Goal: Task Accomplishment & Management: Manage account settings

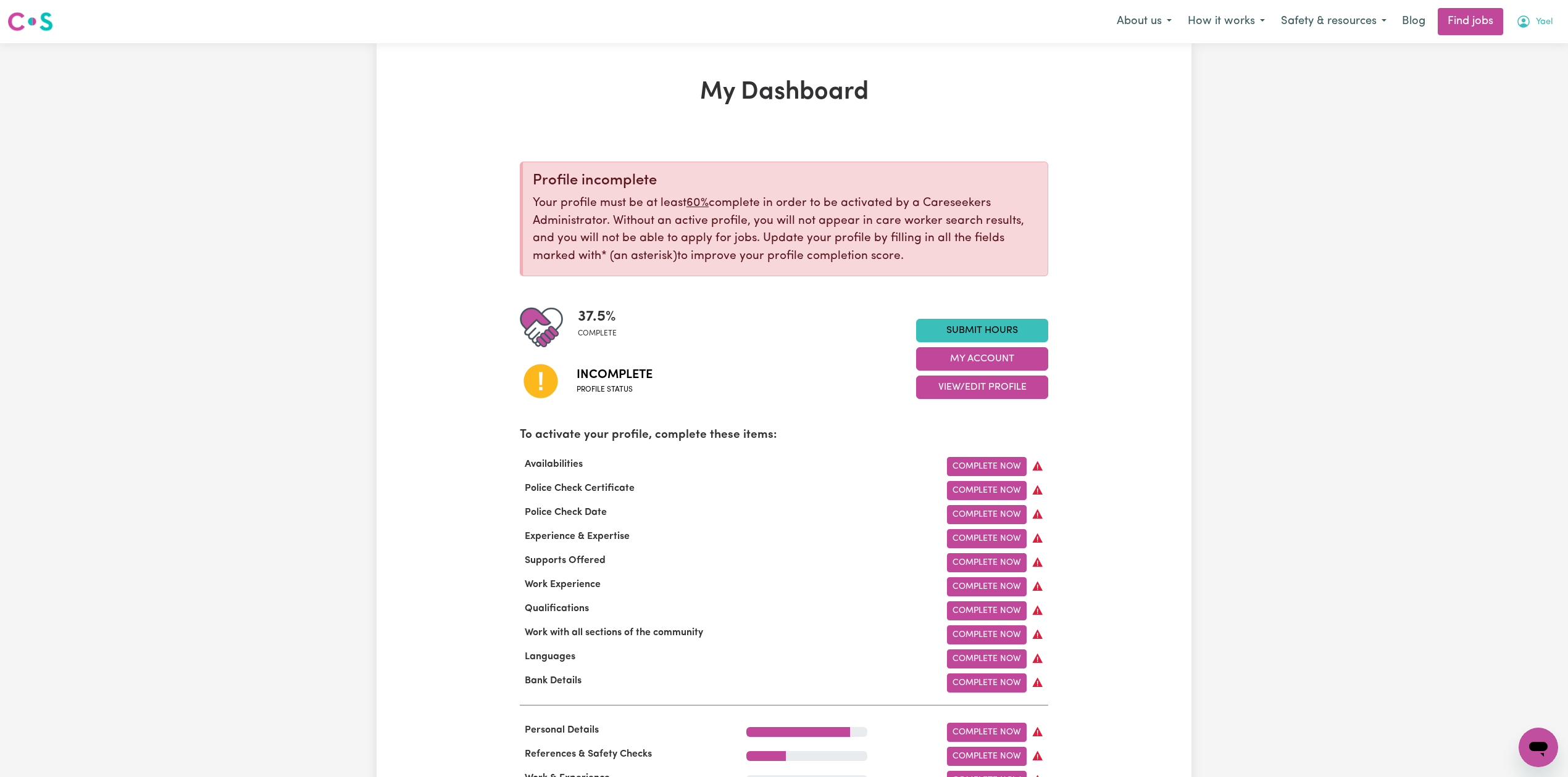
drag, startPoint x: 1524, startPoint y: 13, endPoint x: 1527, endPoint y: 20, distance: 7.6
click at [1526, 15] on button "Yael" at bounding box center [1534, 21] width 52 height 26
click at [1512, 104] on link "Logout" at bounding box center [1510, 94] width 98 height 24
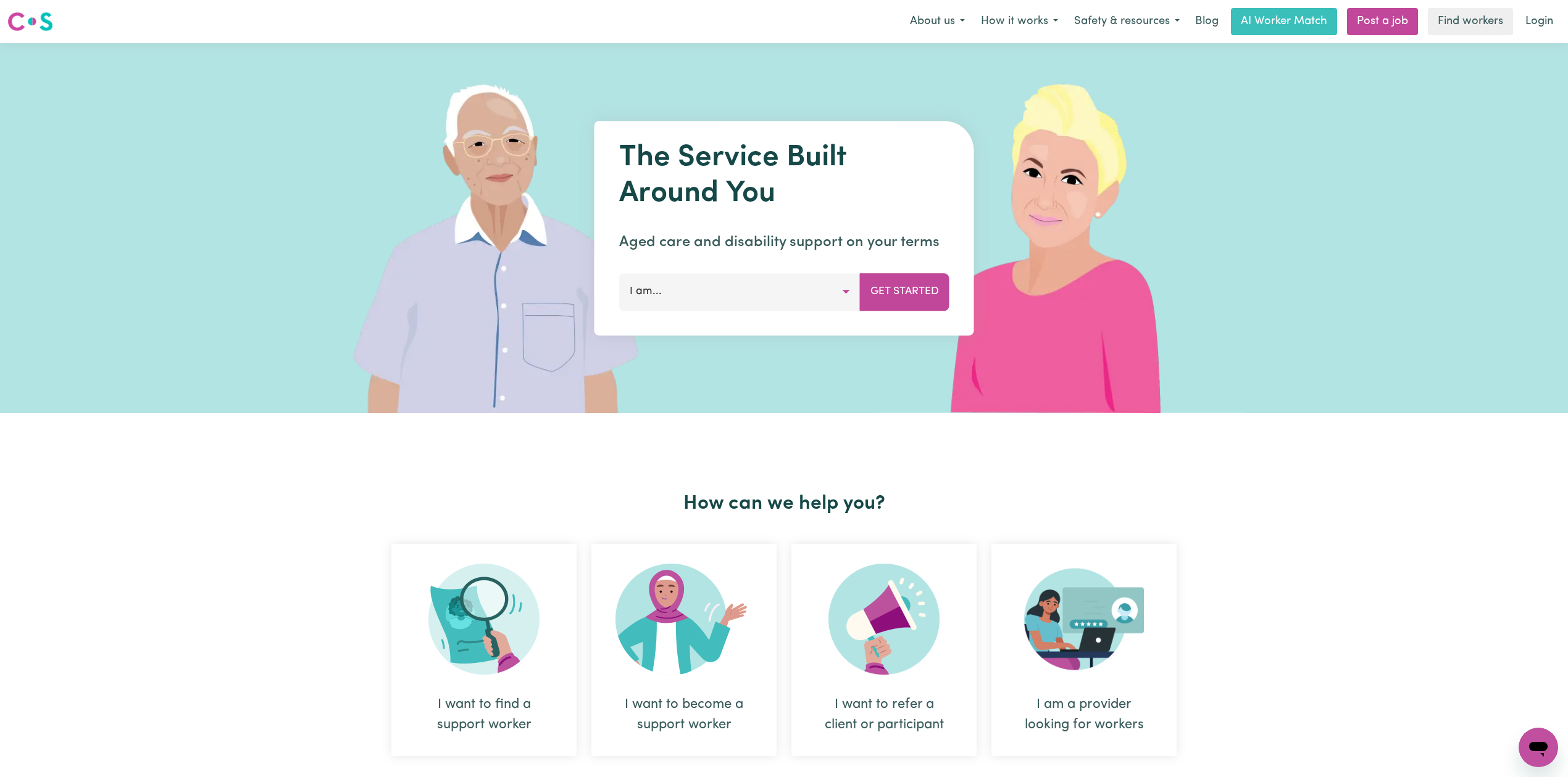
click at [1549, 32] on link "Login" at bounding box center [1539, 21] width 43 height 28
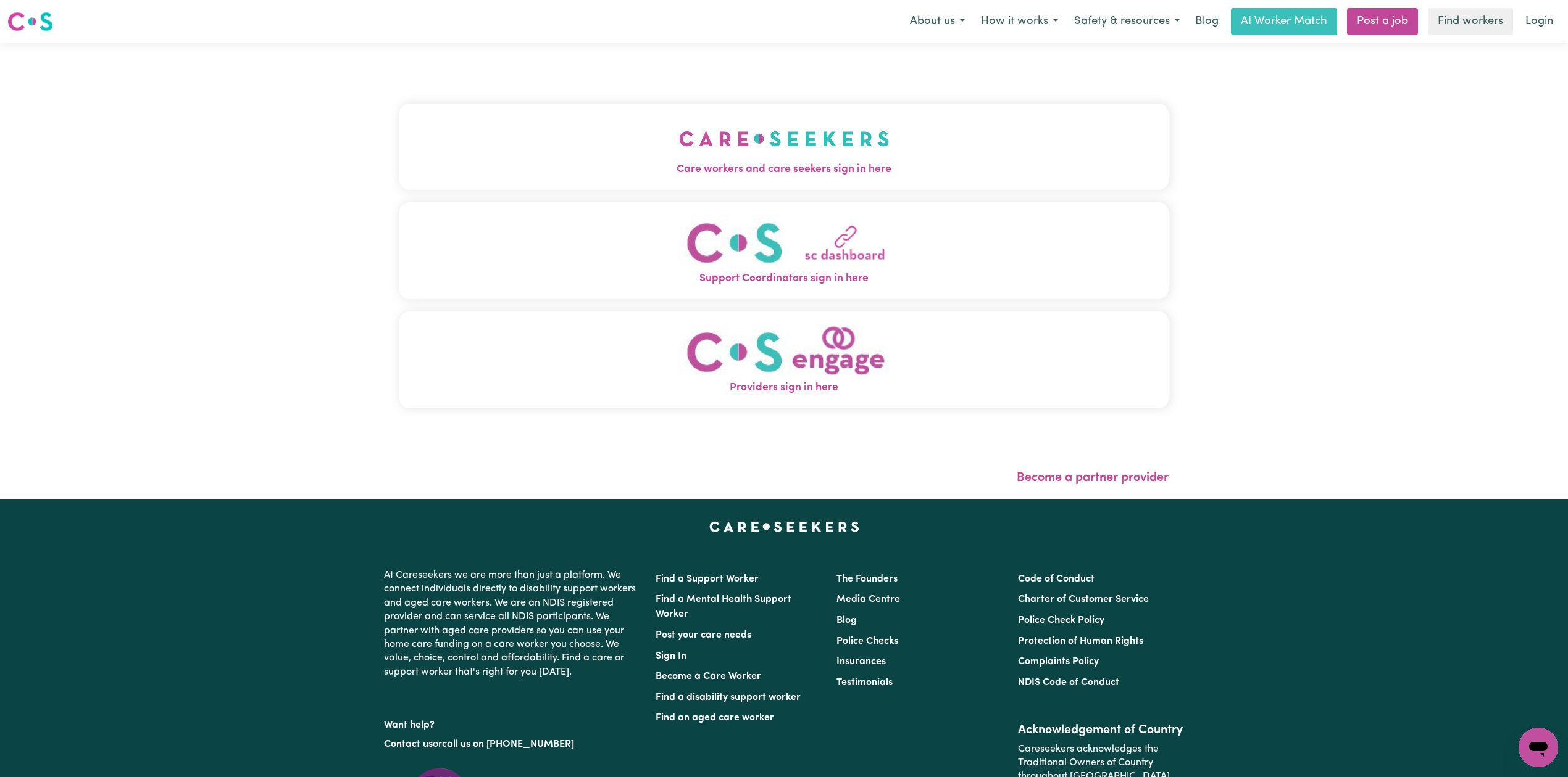
click at [514, 198] on div "Care workers and care seekers sign in here Support Coordinators sign in here Pr…" at bounding box center [784, 263] width 769 height 389
click at [529, 143] on button "Care workers and care seekers sign in here" at bounding box center [784, 146] width 769 height 86
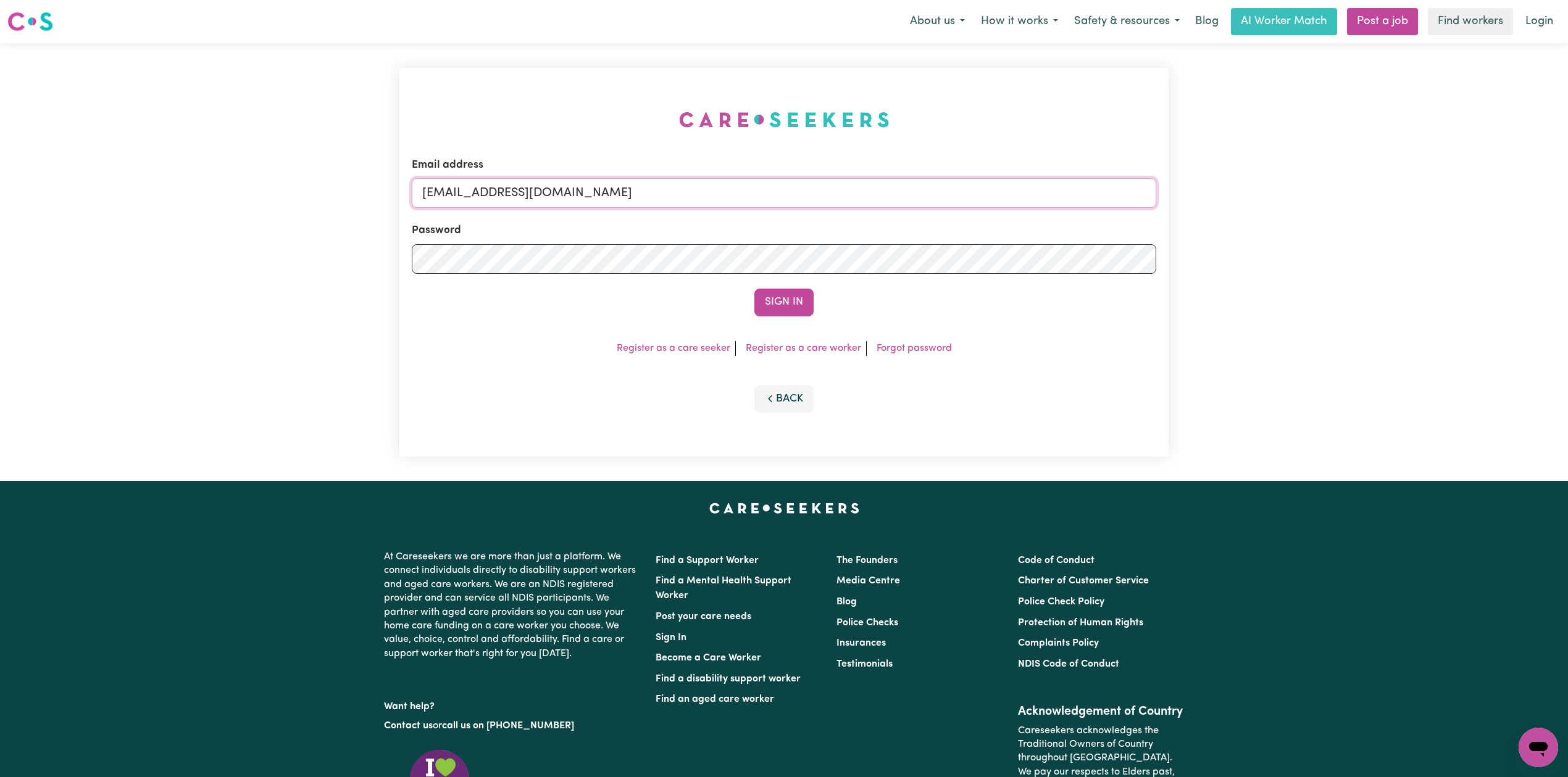
drag, startPoint x: 480, startPoint y: 181, endPoint x: 484, endPoint y: 213, distance: 32.2
click at [485, 185] on input "[EMAIL_ADDRESS][DOMAIN_NAME]" at bounding box center [784, 193] width 744 height 29
drag, startPoint x: 486, startPoint y: 184, endPoint x: 922, endPoint y: 194, distance: 436.1
click at [922, 194] on input "Superuser~[EMAIL_ADDRESS][DOMAIN_NAME]" at bounding box center [784, 193] width 744 height 29
type input "Superuser~[EMAIL_ADDRESS][DOMAIN_NAME]"
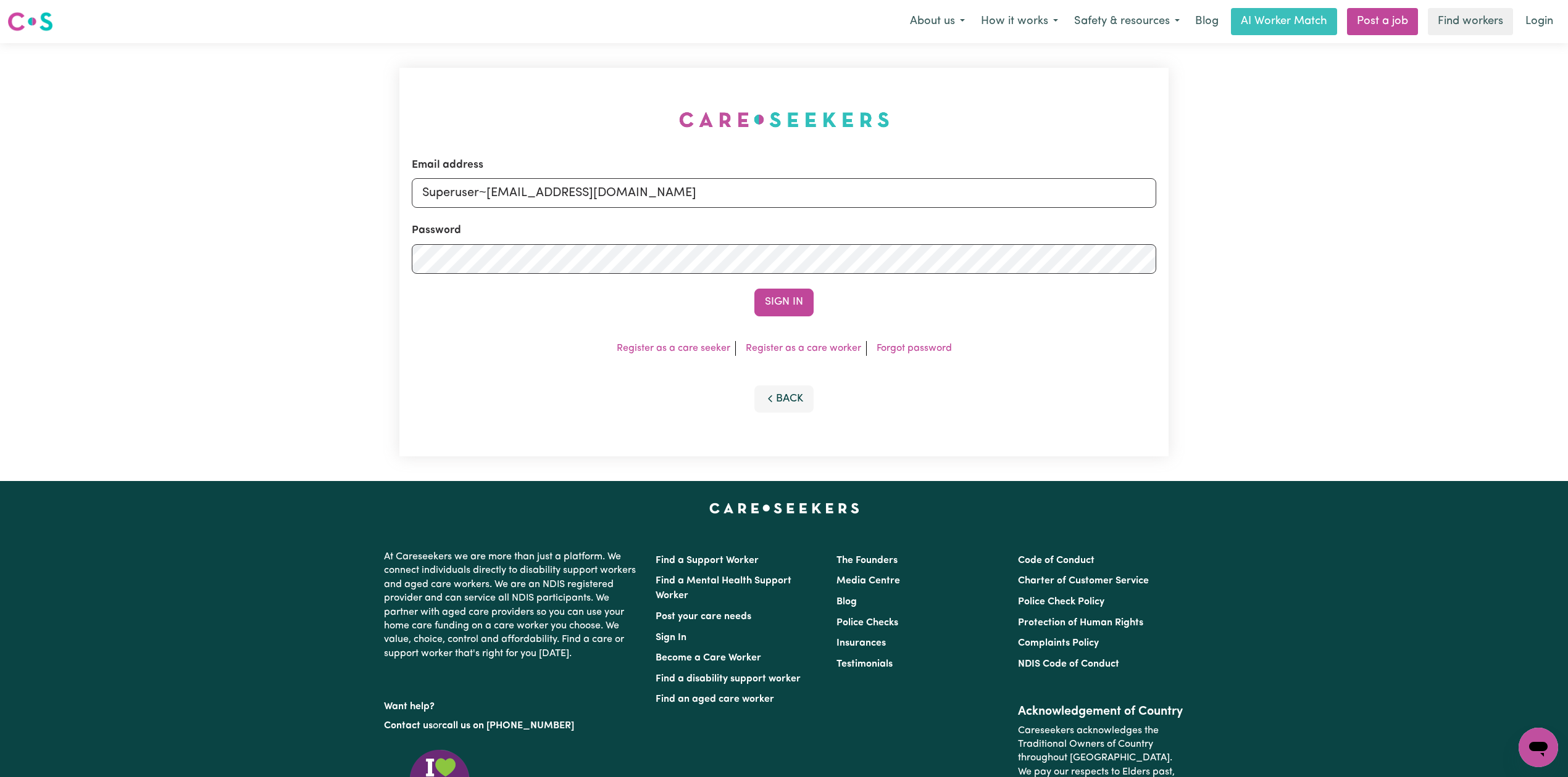
click at [790, 307] on button "Sign In" at bounding box center [784, 302] width 59 height 28
